Goal: Information Seeking & Learning: Learn about a topic

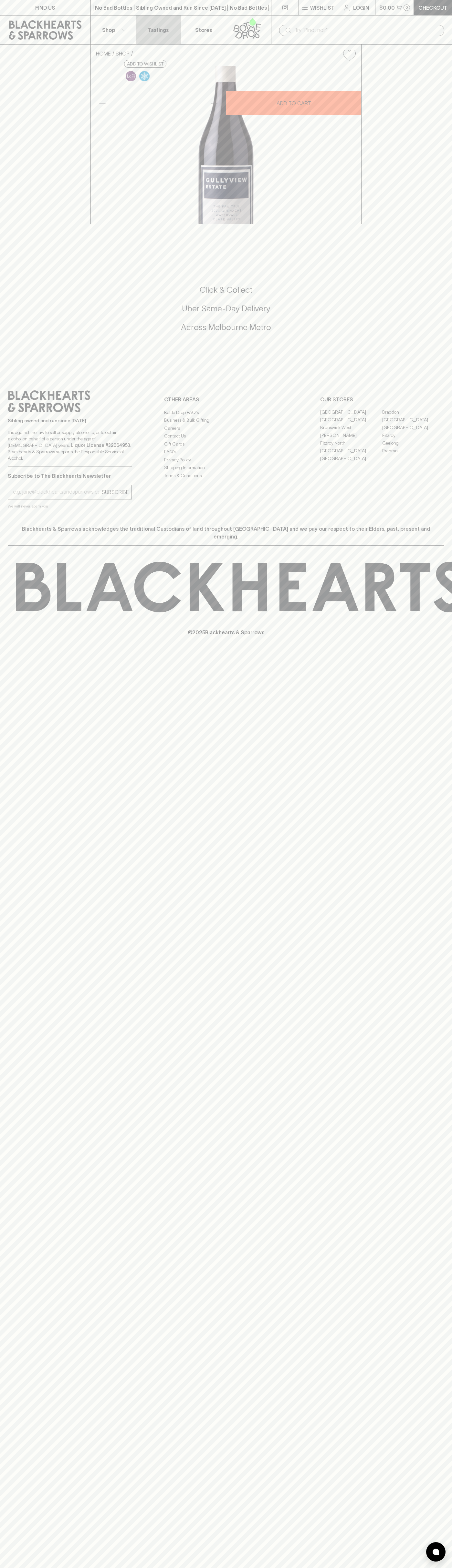
click at [161, 23] on link "Tastings" at bounding box center [158, 29] width 45 height 29
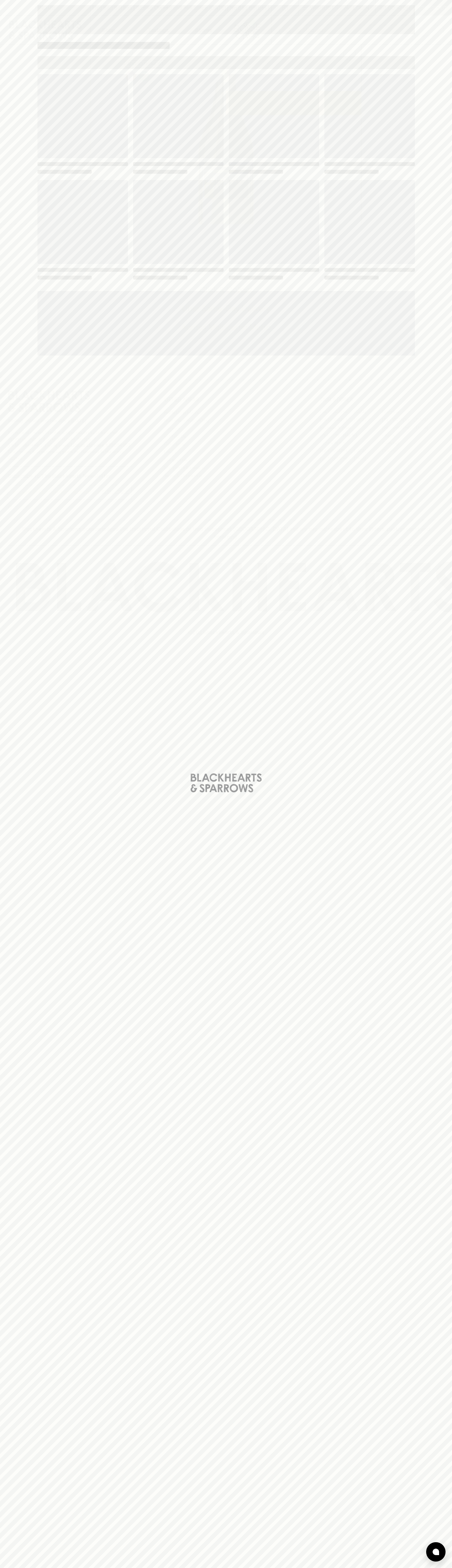
click at [64, 1567] on html "FIND US | No Bad Bottles | Sibling Owned and Run Since [DATE] | No Bad Bottles …" at bounding box center [226, 784] width 452 height 1568
click at [8, 540] on div "Loading" at bounding box center [226, 784] width 452 height 1568
